Goal: Task Accomplishment & Management: Use online tool/utility

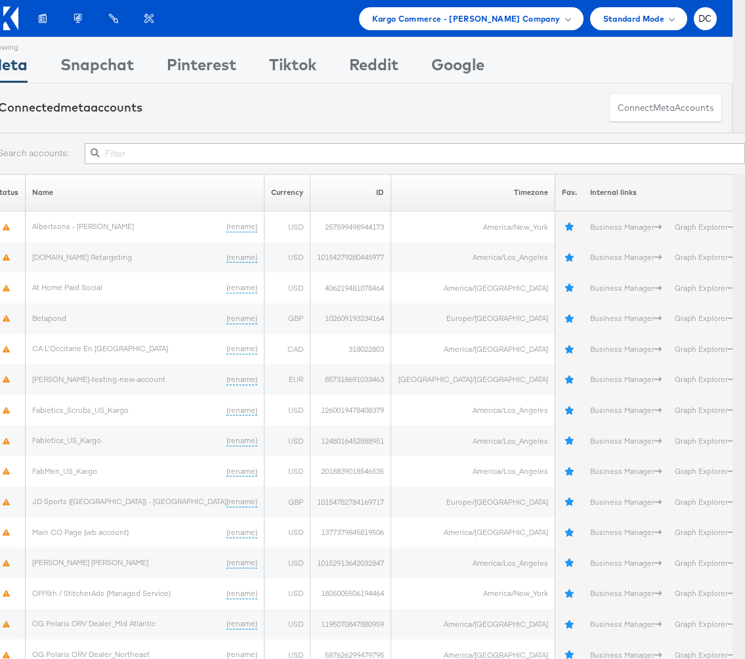
scroll to position [395, 0]
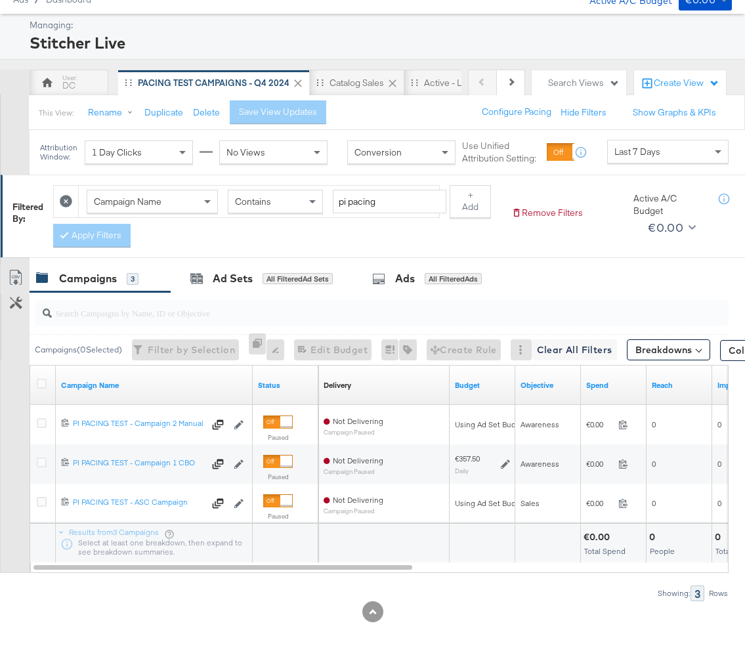
scroll to position [41, 0]
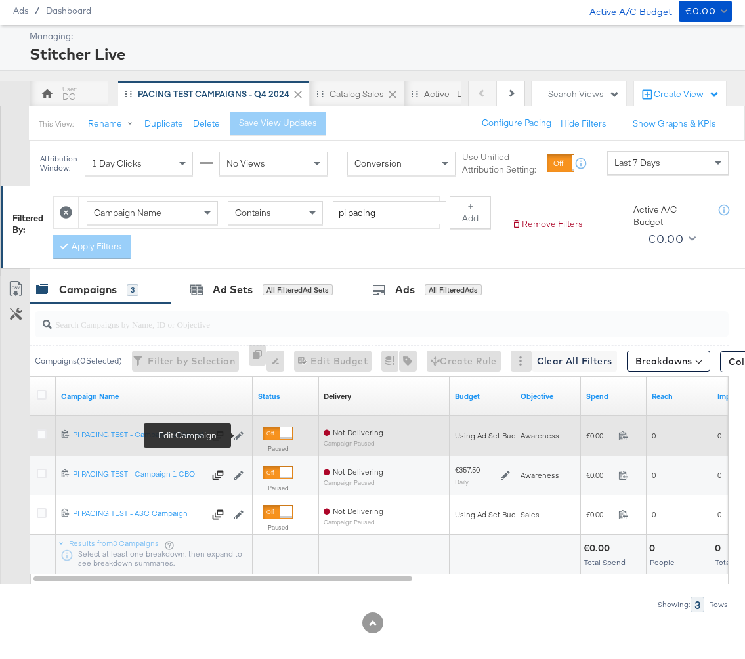
click at [236, 436] on icon at bounding box center [238, 435] width 9 height 9
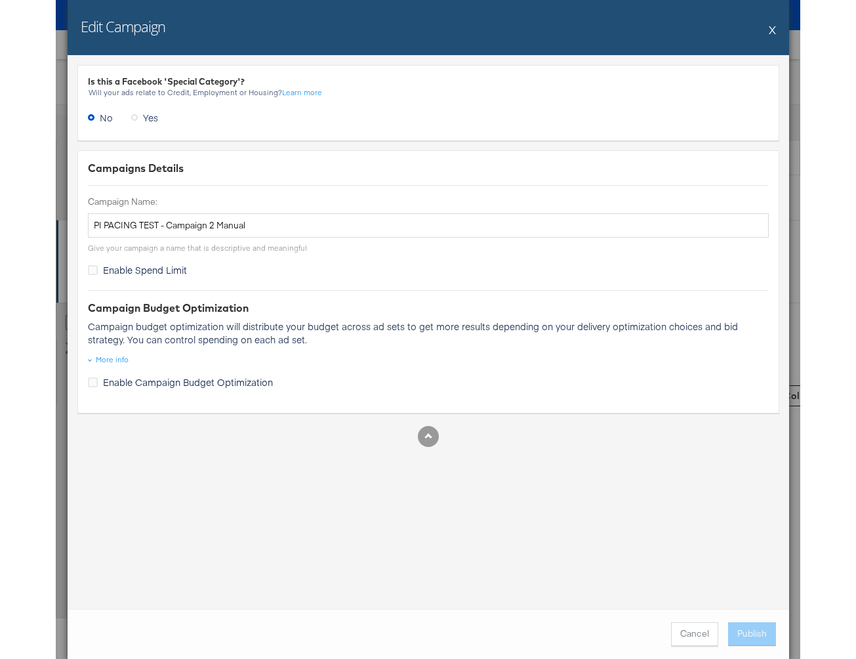
scroll to position [0, 0]
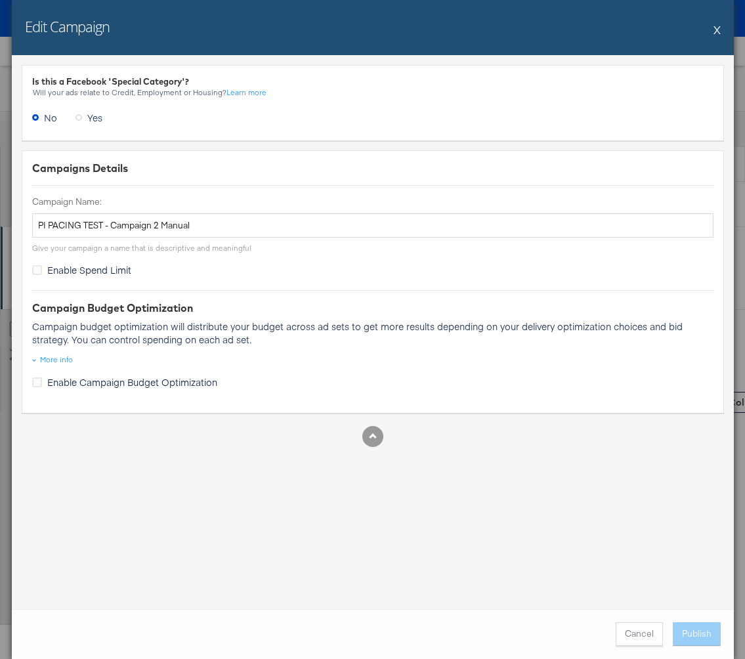
click at [712, 28] on div "Edit Campaign X" at bounding box center [373, 27] width 722 height 55
click at [7, 42] on div "Edit Campaign X Is this a Facebook 'Special Category'? Will your ads relate to …" at bounding box center [372, 329] width 745 height 659
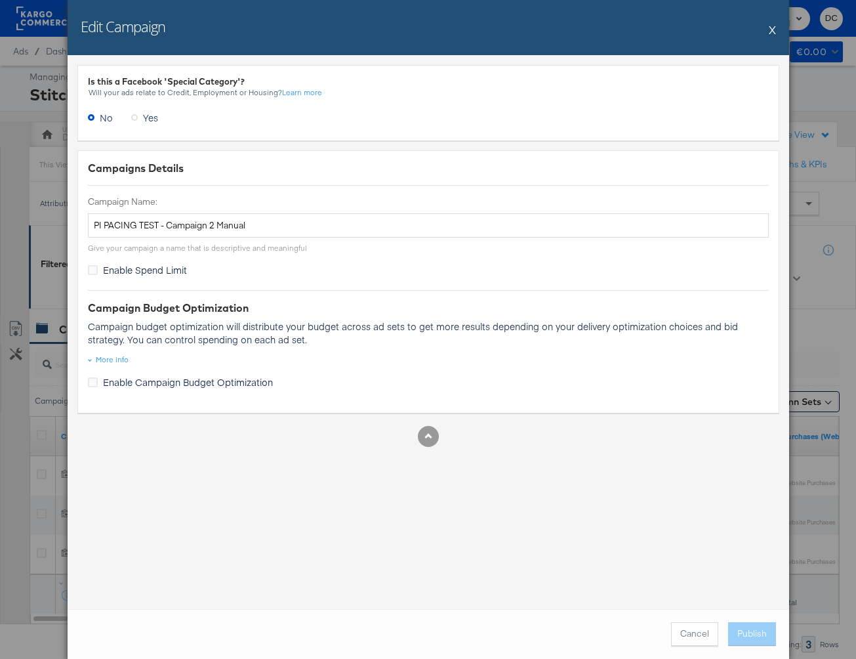
click at [744, 30] on button "X" at bounding box center [772, 29] width 7 height 26
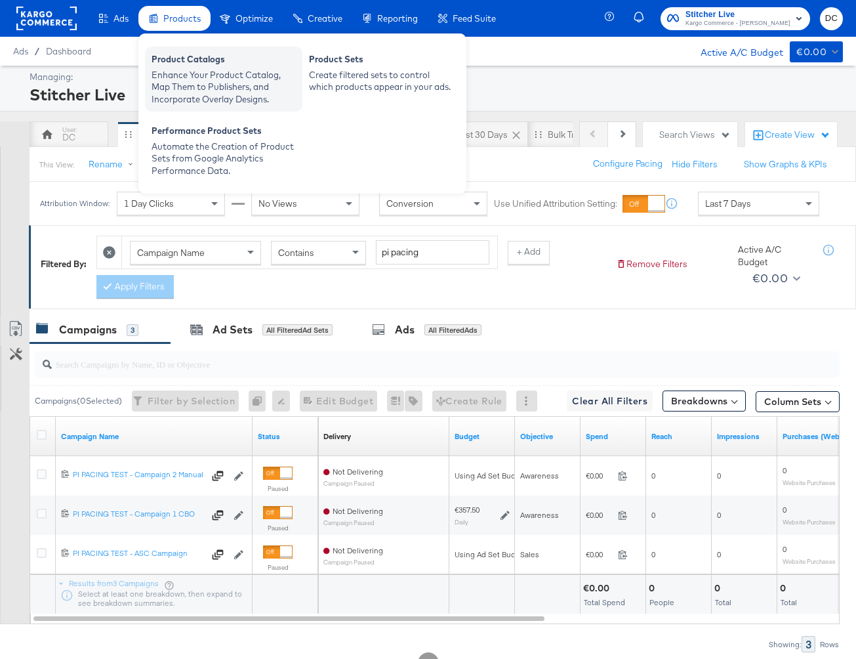
click at [173, 51] on div "Product Catalogs Enhance Your Product Catalog, Map Them to Publishers, and Inco…" at bounding box center [223, 79] width 157 height 65
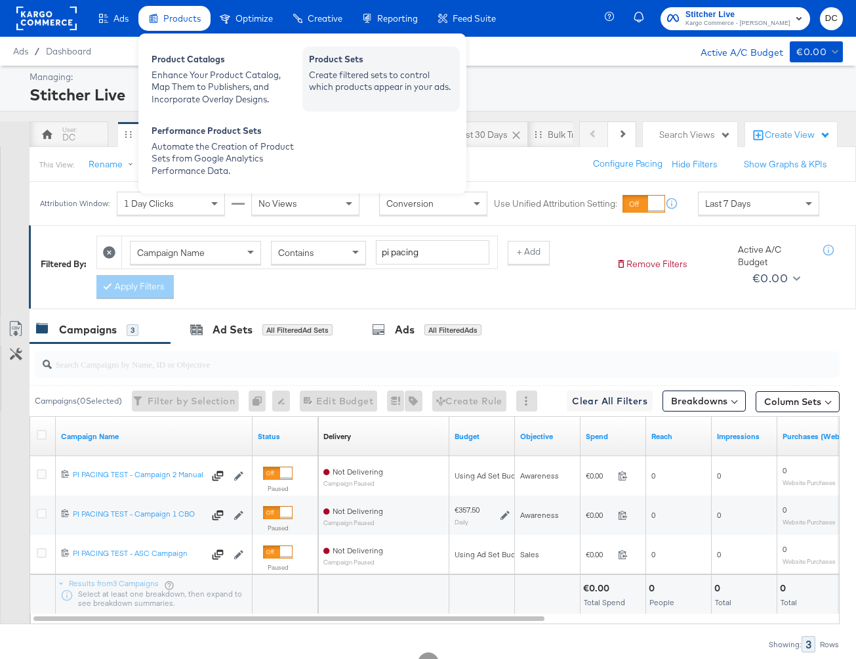
click at [337, 83] on div "Create filtered sets to control which products appear in your ads." at bounding box center [381, 81] width 144 height 24
